Goal: Task Accomplishment & Management: Manage account settings

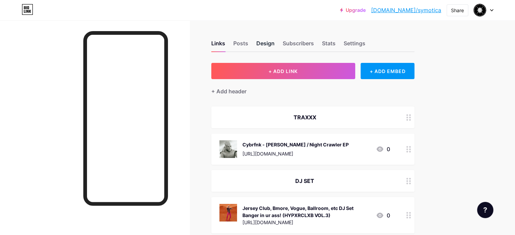
click at [275, 42] on div "Design" at bounding box center [265, 45] width 18 height 12
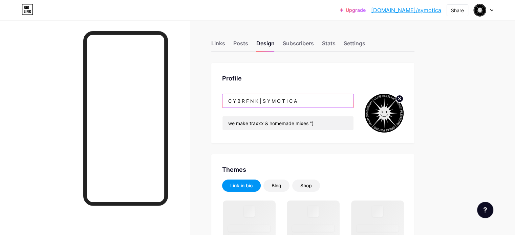
drag, startPoint x: 292, startPoint y: 99, endPoint x: 246, endPoint y: 100, distance: 46.8
click at [250, 99] on div "Profile C Y B R F N K | S Y M O T I C A we make traxxx & homemade mixes ")" at bounding box center [312, 103] width 203 height 81
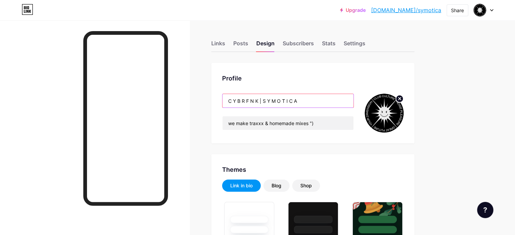
type input "S Y M O T I C A"
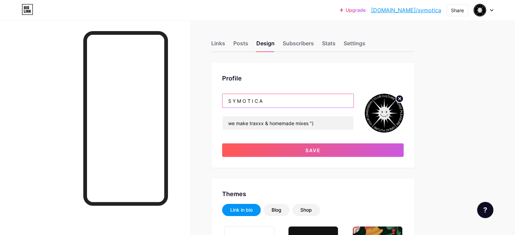
type input "#000000"
type input "#292929"
type input "#dedede"
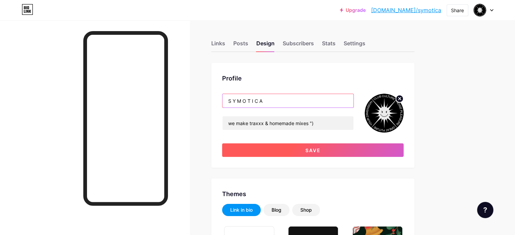
type input "S Y M O T I C A"
click at [350, 149] on button "Save" at bounding box center [313, 151] width 182 height 14
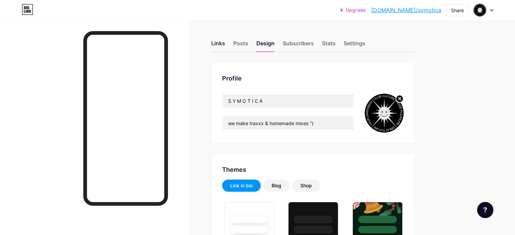
click at [225, 43] on div "Links" at bounding box center [218, 45] width 14 height 12
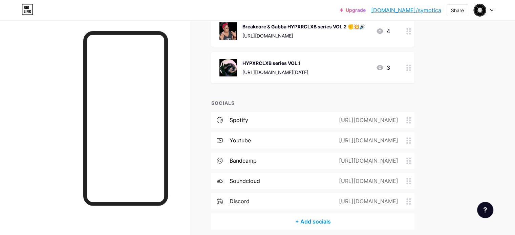
scroll to position [224, 0]
click at [407, 138] on div "[URL][DOMAIN_NAME]" at bounding box center [367, 140] width 78 height 8
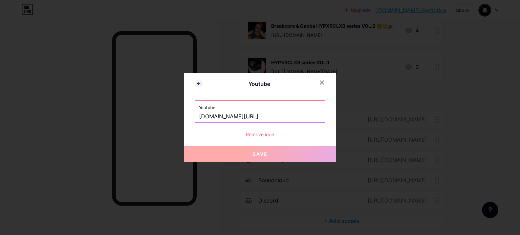
drag, startPoint x: 262, startPoint y: 117, endPoint x: 301, endPoint y: 117, distance: 39.6
click at [301, 117] on input "[DOMAIN_NAME][URL]" at bounding box center [260, 117] width 122 height 12
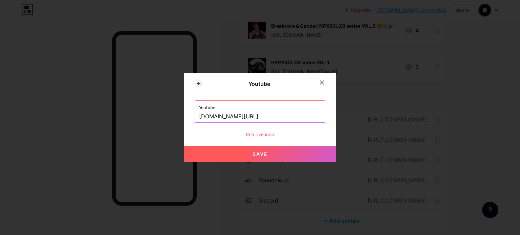
click at [260, 158] on button "Save" at bounding box center [260, 154] width 152 height 16
type input "[URL][DOMAIN_NAME]"
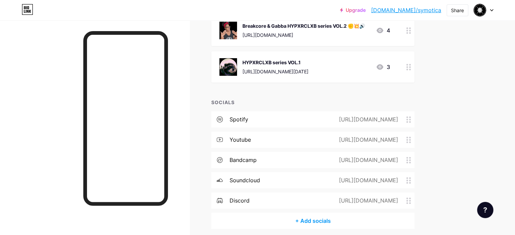
click at [405, 161] on div "[URL][DOMAIN_NAME]" at bounding box center [367, 160] width 78 height 8
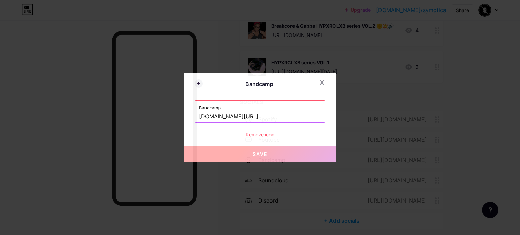
drag, startPoint x: 218, startPoint y: 118, endPoint x: 169, endPoint y: 115, distance: 48.9
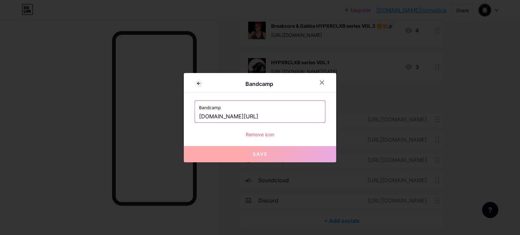
click at [169, 115] on div "Bandcamp Bandcamp [DOMAIN_NAME][URL] Remove icon Save" at bounding box center [260, 117] width 520 height 235
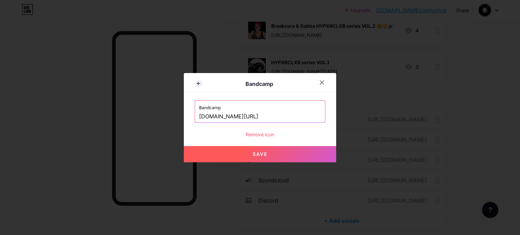
click at [271, 154] on button "Save" at bounding box center [260, 154] width 152 height 16
type input "[URL][DOMAIN_NAME]"
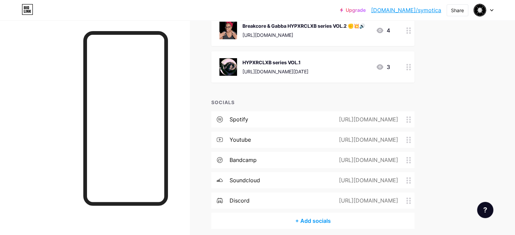
click at [396, 181] on div "[URL][DOMAIN_NAME]" at bounding box center [367, 181] width 78 height 8
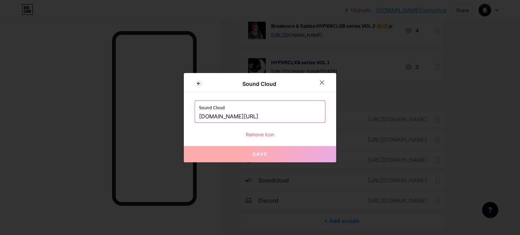
drag, startPoint x: 244, startPoint y: 120, endPoint x: 273, endPoint y: 127, distance: 30.0
click at [273, 127] on div "Sound Cloud [DOMAIN_NAME][URL] Remove icon" at bounding box center [260, 120] width 131 height 38
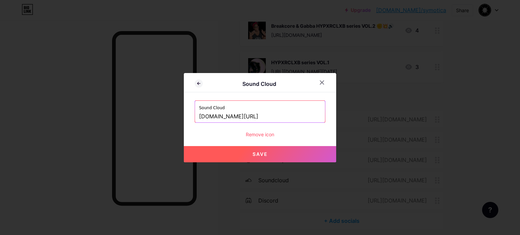
click at [268, 154] on button "Save" at bounding box center [260, 154] width 152 height 16
type input "[URL][DOMAIN_NAME]"
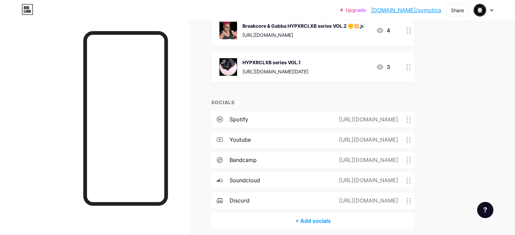
click at [398, 199] on div "[URL][DOMAIN_NAME]" at bounding box center [367, 201] width 78 height 8
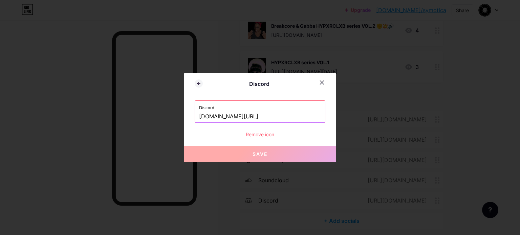
drag, startPoint x: 249, startPoint y: 118, endPoint x: 279, endPoint y: 125, distance: 30.5
click at [279, 125] on div "Discord [DOMAIN_NAME][URL] Remove icon" at bounding box center [260, 120] width 131 height 38
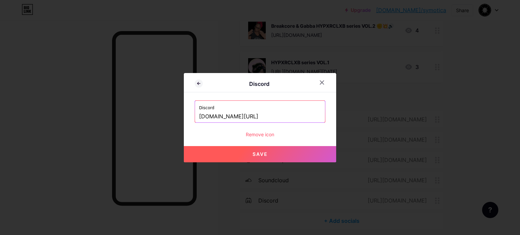
click at [260, 150] on button "Save" at bounding box center [260, 154] width 152 height 16
type input "[URL][DOMAIN_NAME]"
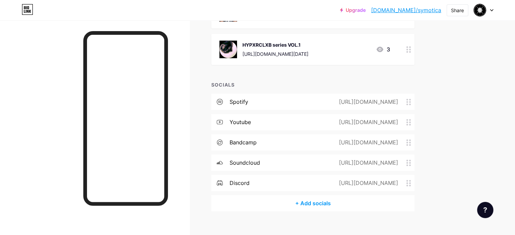
scroll to position [251, 0]
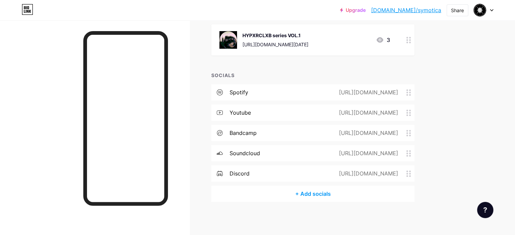
click at [342, 195] on div "+ Add socials" at bounding box center [312, 194] width 203 height 16
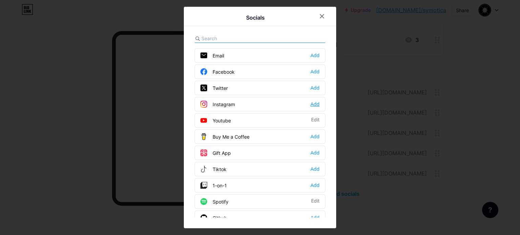
click at [315, 104] on div "Add" at bounding box center [315, 104] width 9 height 7
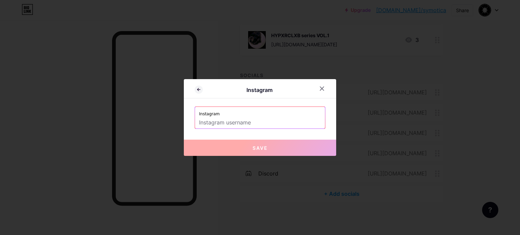
click at [251, 126] on input "text" at bounding box center [260, 123] width 122 height 12
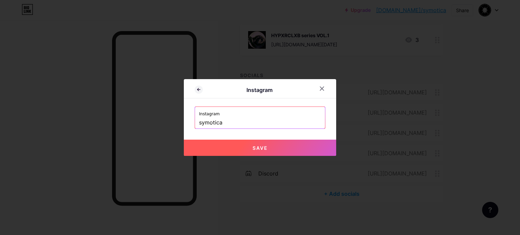
click at [307, 149] on button "Save" at bounding box center [260, 148] width 152 height 16
type input "[URL][DOMAIN_NAME]"
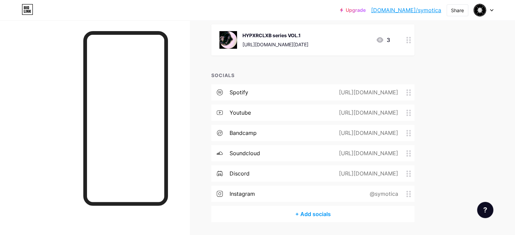
click at [417, 9] on link "[DOMAIN_NAME]/symotica" at bounding box center [406, 10] width 70 height 8
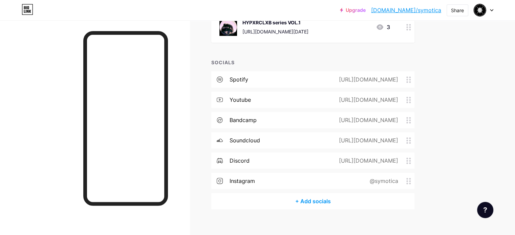
scroll to position [272, 0]
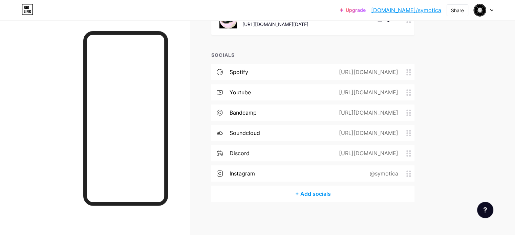
click at [355, 171] on div "instagram @symotica" at bounding box center [312, 174] width 203 height 16
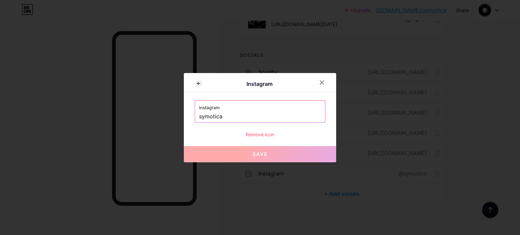
click at [265, 134] on div "Remove icon" at bounding box center [260, 134] width 131 height 7
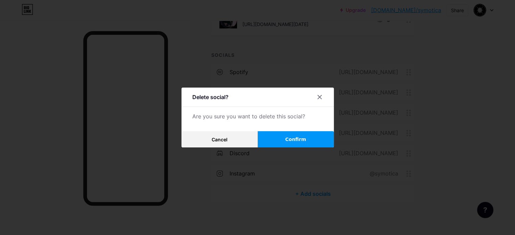
click at [290, 140] on span "Confirm" at bounding box center [295, 139] width 21 height 7
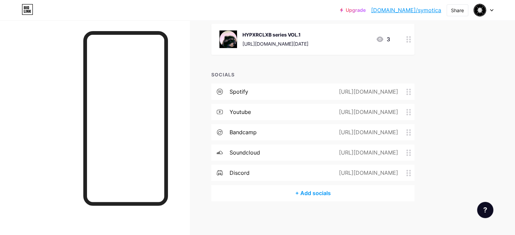
scroll to position [251, 0]
click at [346, 194] on div "+ Add socials" at bounding box center [312, 194] width 203 height 16
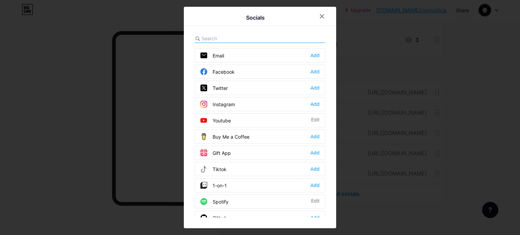
click at [233, 105] on div "Instagram" at bounding box center [218, 104] width 35 height 7
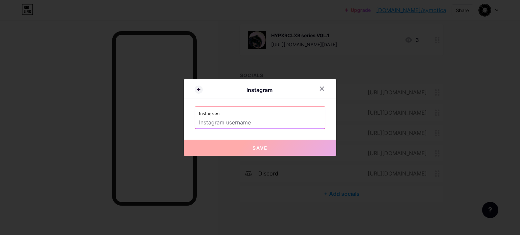
click at [222, 122] on input "text" at bounding box center [260, 123] width 122 height 12
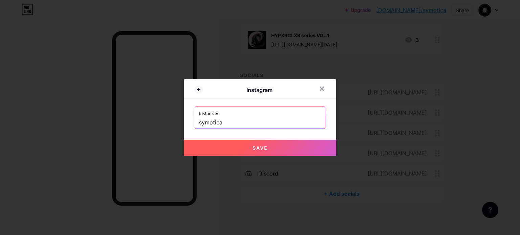
click at [217, 150] on button "Save" at bounding box center [260, 148] width 152 height 16
type input "[URL][DOMAIN_NAME]"
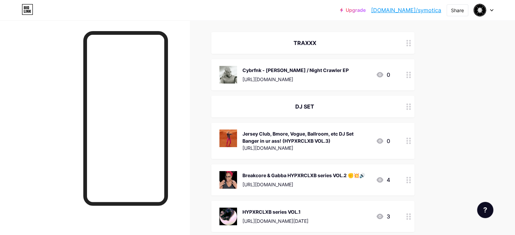
scroll to position [14, 0]
